Goal: Transaction & Acquisition: Obtain resource

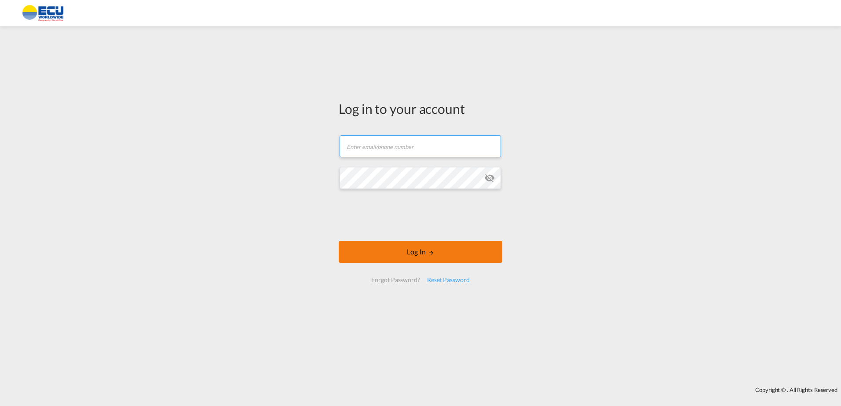
type input "[PERSON_NAME][EMAIL_ADDRESS][DOMAIN_NAME]"
click at [457, 256] on button "Log In" at bounding box center [421, 252] width 164 height 22
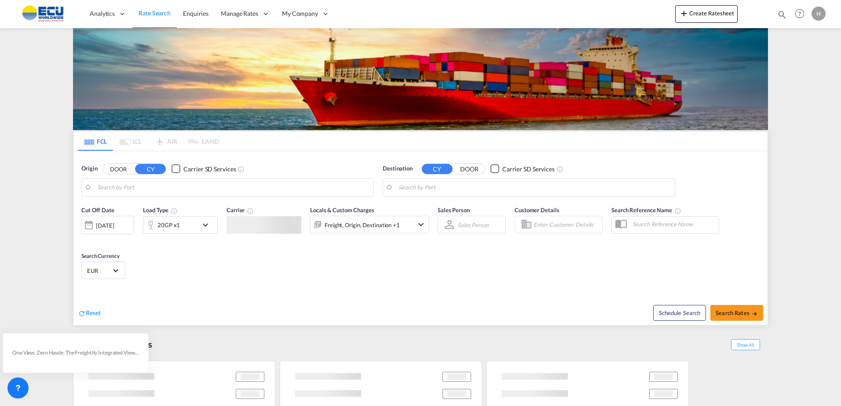
type input "[GEOGRAPHIC_DATA], FRDKK"
type input "[GEOGRAPHIC_DATA] ([GEOGRAPHIC_DATA]), MYPKG"
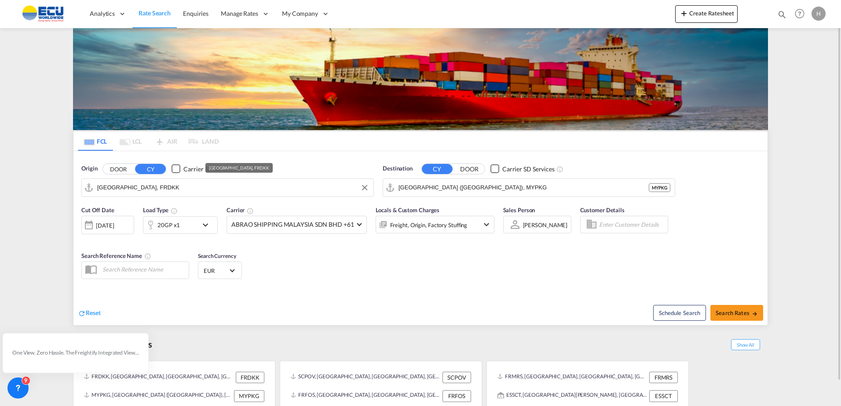
click at [335, 185] on input "[GEOGRAPHIC_DATA], FRDKK" at bounding box center [233, 187] width 272 height 13
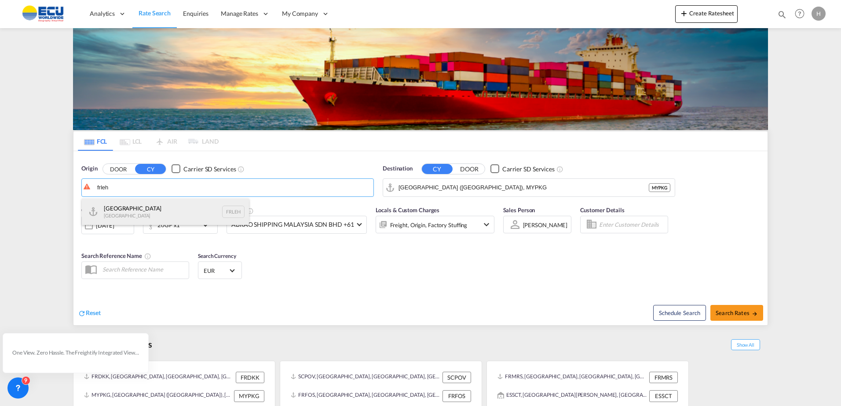
click at [159, 204] on div "Le Havre [GEOGRAPHIC_DATA] FRLEH" at bounding box center [165, 212] width 167 height 26
type input "[GEOGRAPHIC_DATA], [GEOGRAPHIC_DATA]"
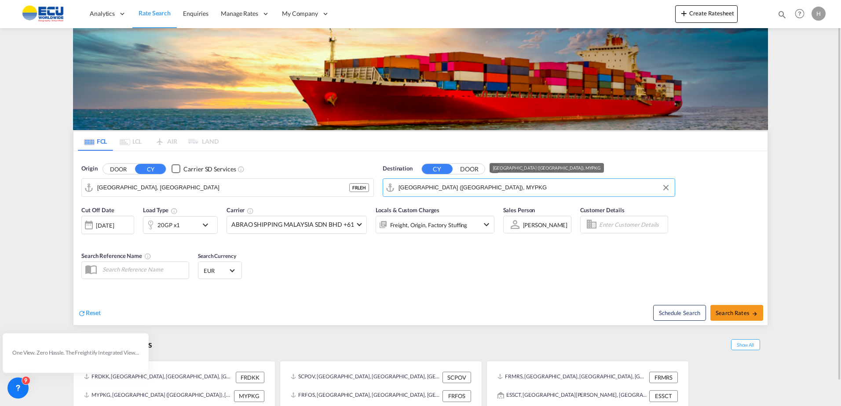
click at [544, 186] on input "[GEOGRAPHIC_DATA] ([GEOGRAPHIC_DATA]), MYPKG" at bounding box center [535, 187] width 272 height 13
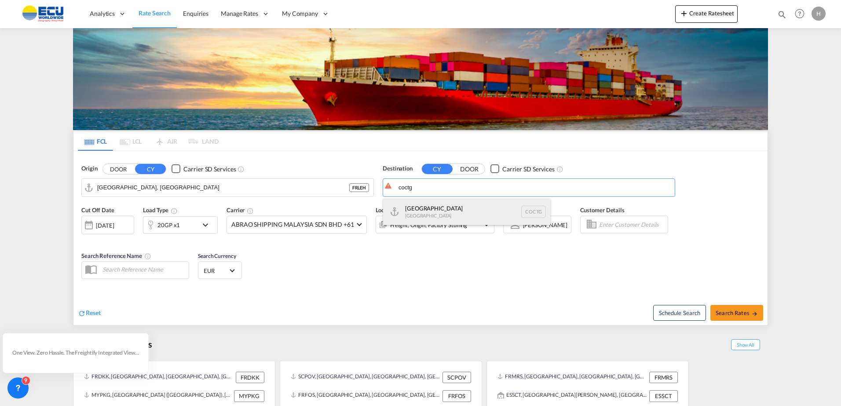
drag, startPoint x: 429, startPoint y: 210, endPoint x: 423, endPoint y: 210, distance: 6.2
click at [429, 210] on div "[GEOGRAPHIC_DATA] [GEOGRAPHIC_DATA] COCTG" at bounding box center [466, 212] width 167 height 26
type input "[GEOGRAPHIC_DATA], COCTG"
click at [174, 225] on div "20GP x1" at bounding box center [168, 225] width 22 height 12
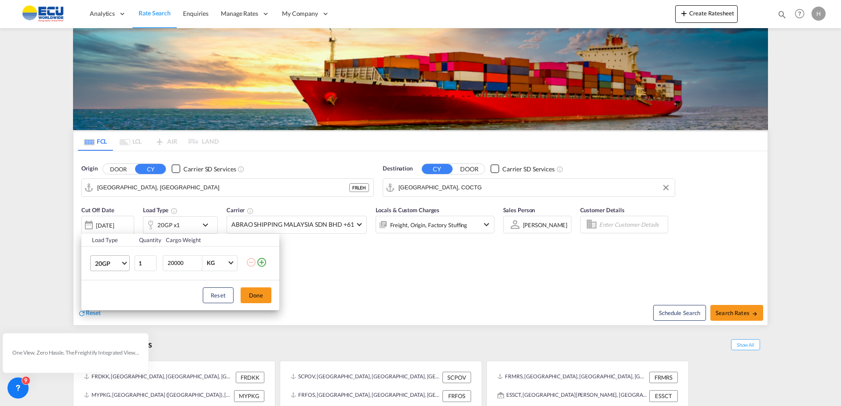
drag, startPoint x: 174, startPoint y: 225, endPoint x: 117, endPoint y: 266, distance: 70.0
click at [118, 266] on md-select-value "20GP" at bounding box center [111, 263] width 35 height 15
click at [116, 309] on md-option "40HC" at bounding box center [118, 305] width 60 height 21
drag, startPoint x: 263, startPoint y: 297, endPoint x: 308, endPoint y: 221, distance: 88.3
click at [263, 297] on button "Done" at bounding box center [256, 296] width 31 height 16
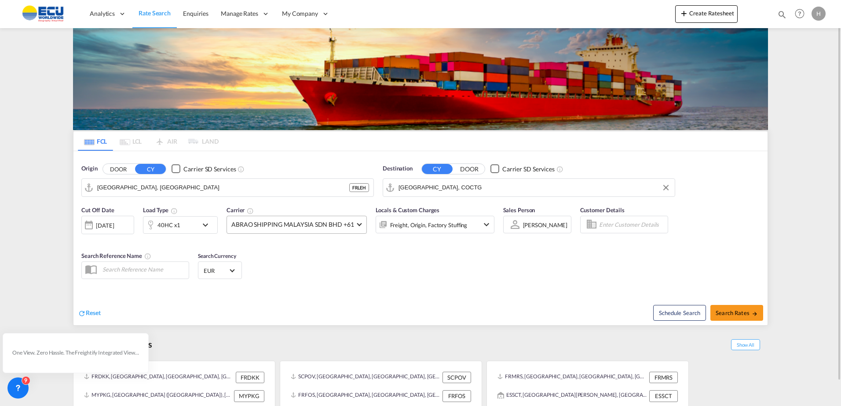
click at [314, 216] on md-select-value "ABRAO SHIPPING MALAYSIA SDN BHD +61" at bounding box center [296, 224] width 139 height 17
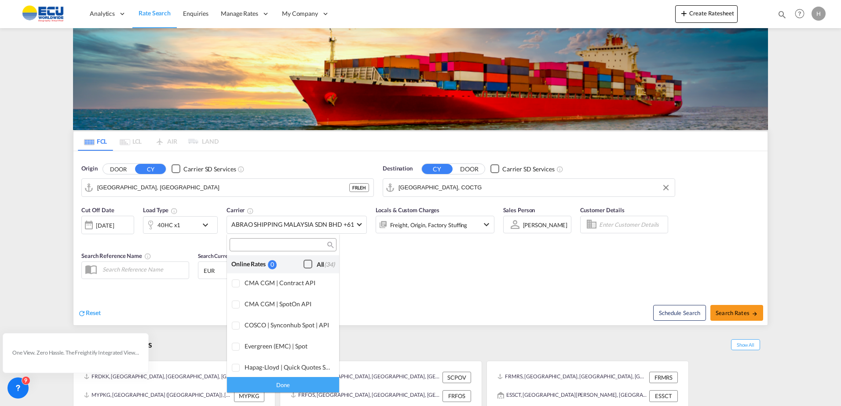
click at [304, 269] on div "Checkbox No Ink" at bounding box center [308, 264] width 9 height 9
click at [296, 383] on div "Done" at bounding box center [283, 384] width 112 height 15
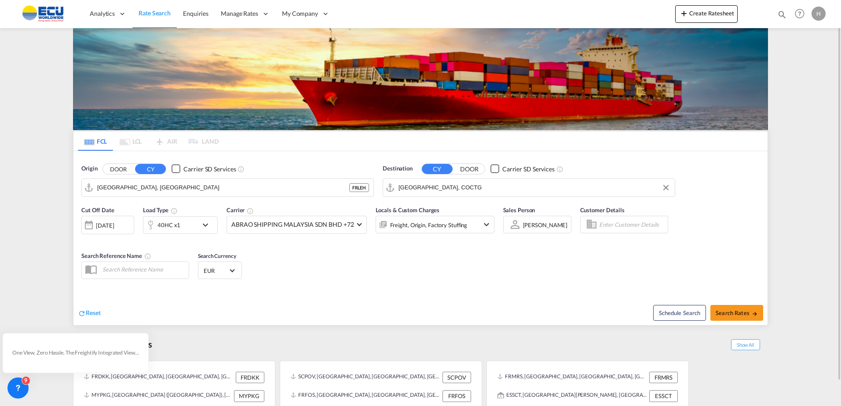
click at [480, 234] on div "Locals & Custom Charges Freight, Origin, Factory Stuffing" at bounding box center [435, 224] width 119 height 37
click at [738, 312] on span "Search Rates" at bounding box center [737, 313] width 42 height 7
type input "FRLEH to COCTG / [DATE]"
